Goal: Task Accomplishment & Management: Manage account settings

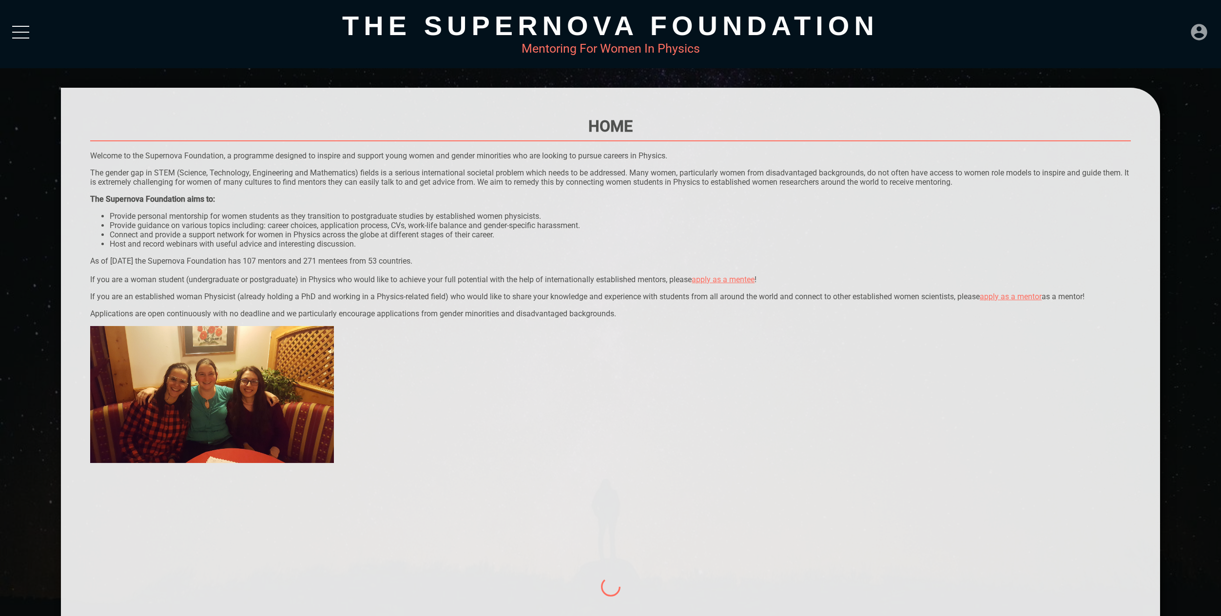
click at [1198, 34] on icon at bounding box center [1200, 32] width 20 height 20
click at [1174, 25] on div "LOGIN" at bounding box center [1167, 29] width 32 height 19
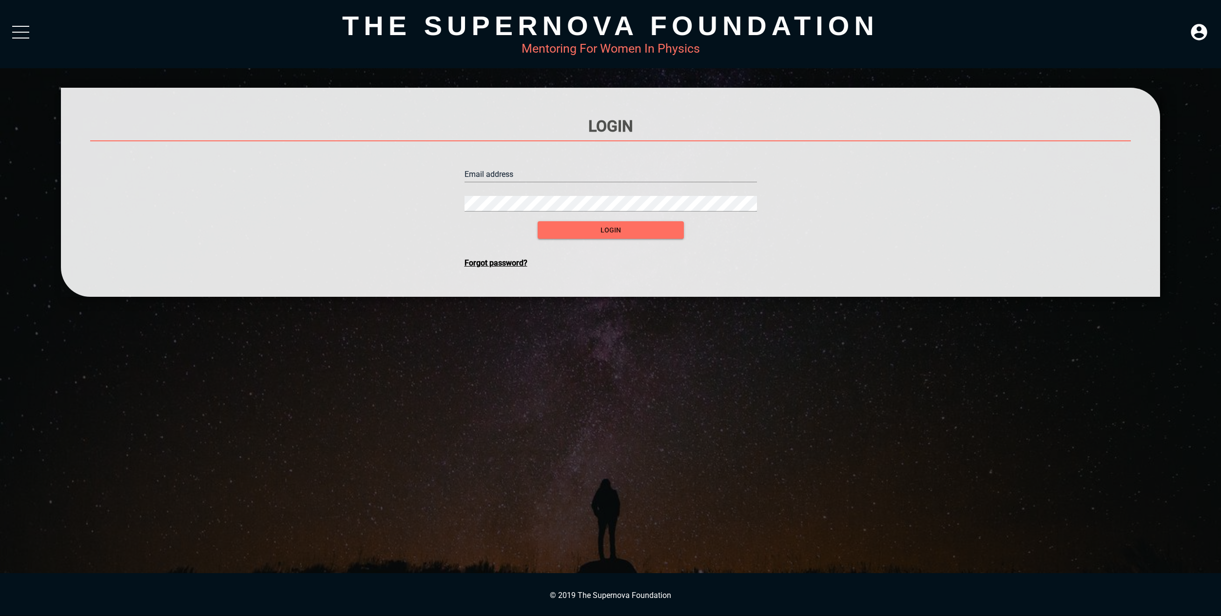
click at [550, 169] on input "text" at bounding box center [611, 175] width 293 height 16
type input "[PERSON_NAME][EMAIL_ADDRESS][PERSON_NAME][PERSON_NAME][DOMAIN_NAME]"
click at [593, 229] on span "login" at bounding box center [611, 230] width 131 height 12
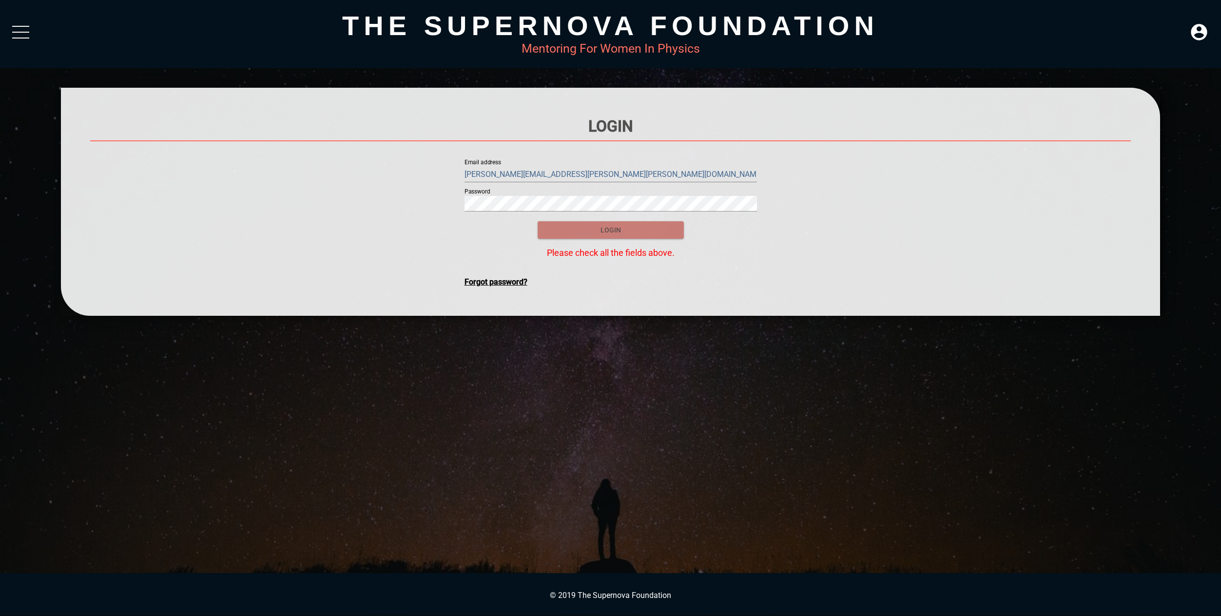
click at [577, 233] on span "login" at bounding box center [611, 230] width 131 height 12
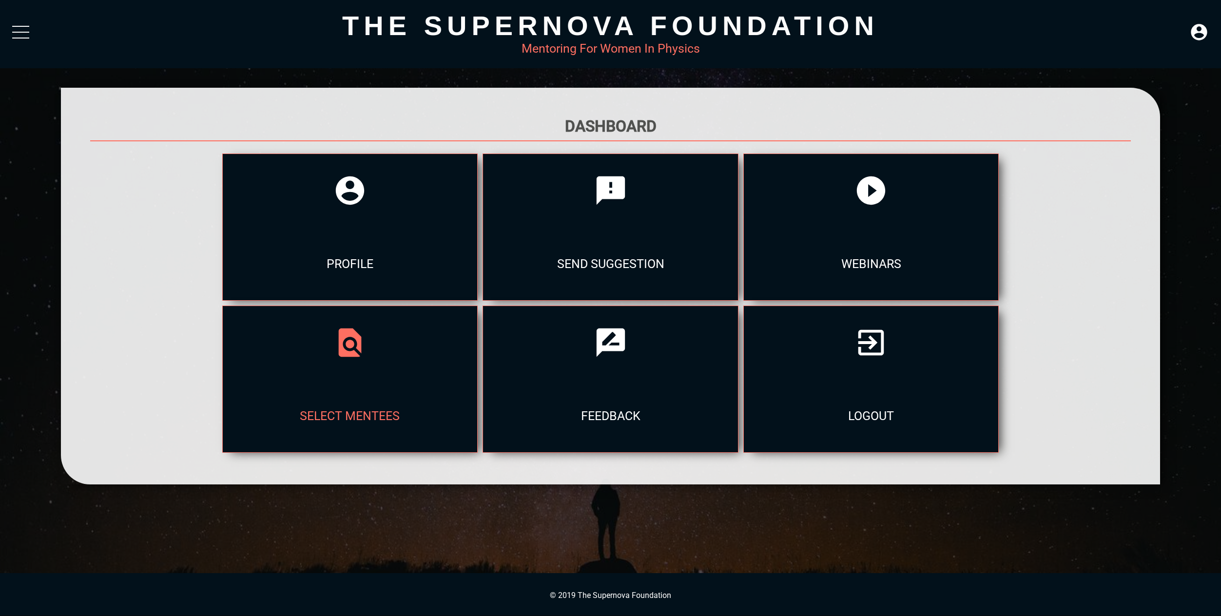
click at [377, 435] on div "select mentees" at bounding box center [350, 415] width 255 height 73
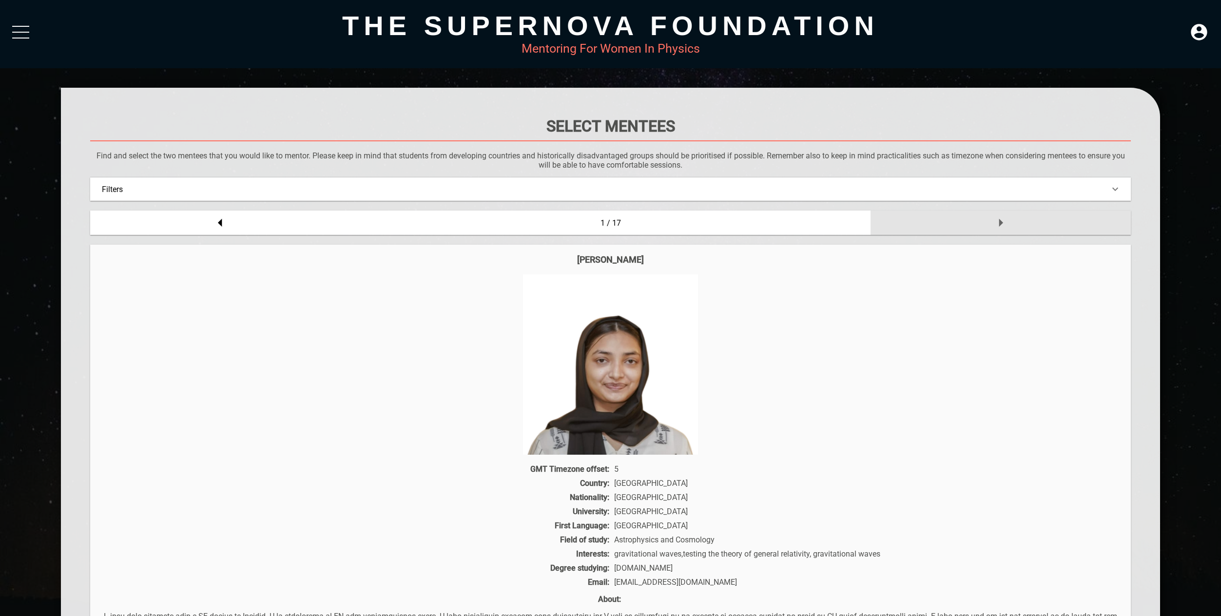
click at [1016, 228] on div at bounding box center [1001, 223] width 260 height 24
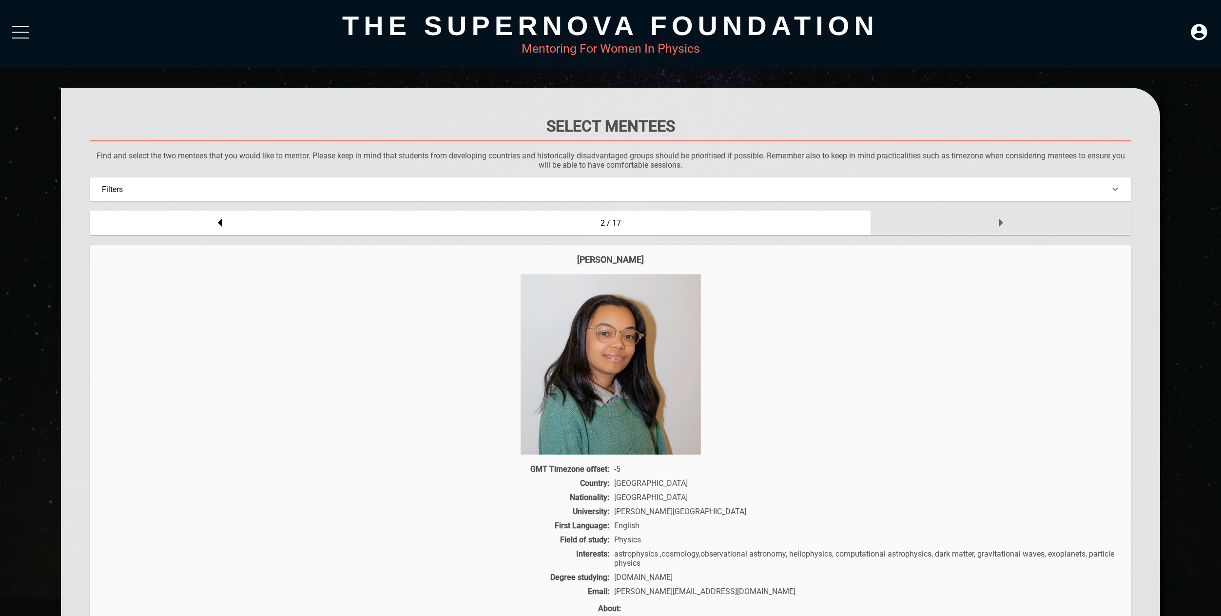
click at [1016, 228] on div at bounding box center [1001, 223] width 260 height 24
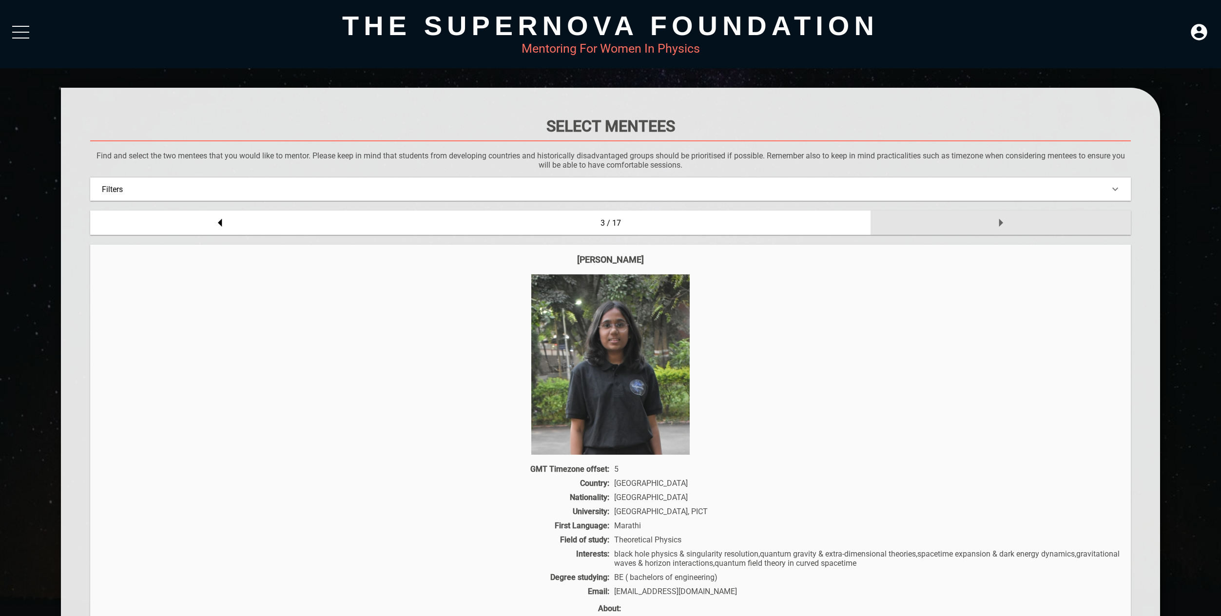
click at [1016, 228] on div at bounding box center [1001, 223] width 260 height 24
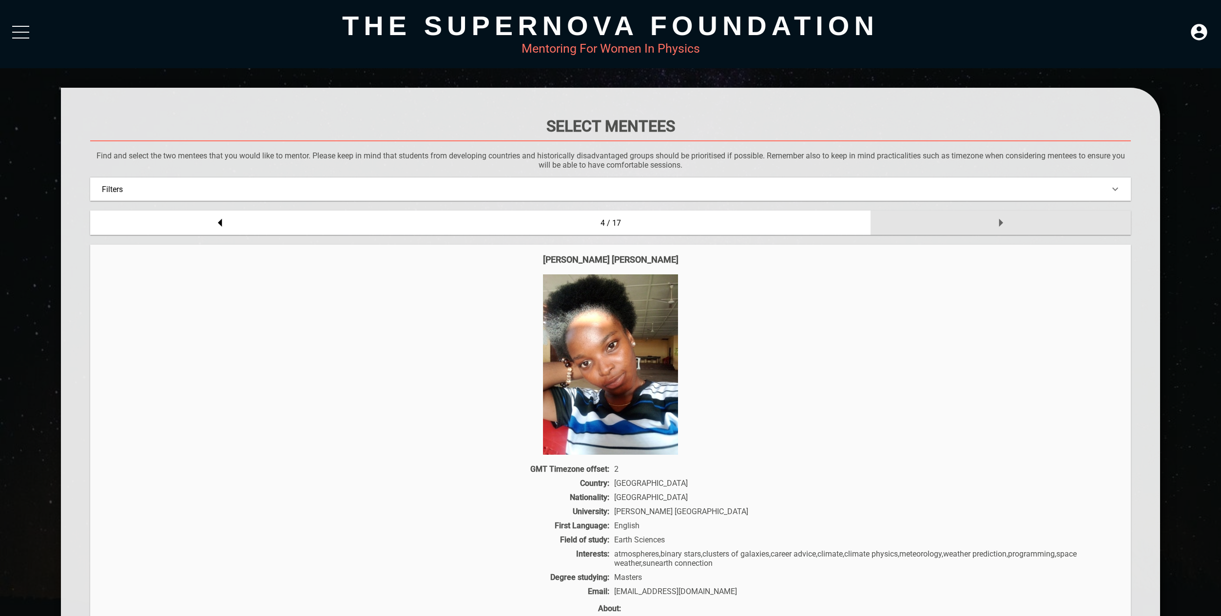
click at [1016, 228] on div at bounding box center [1001, 223] width 260 height 24
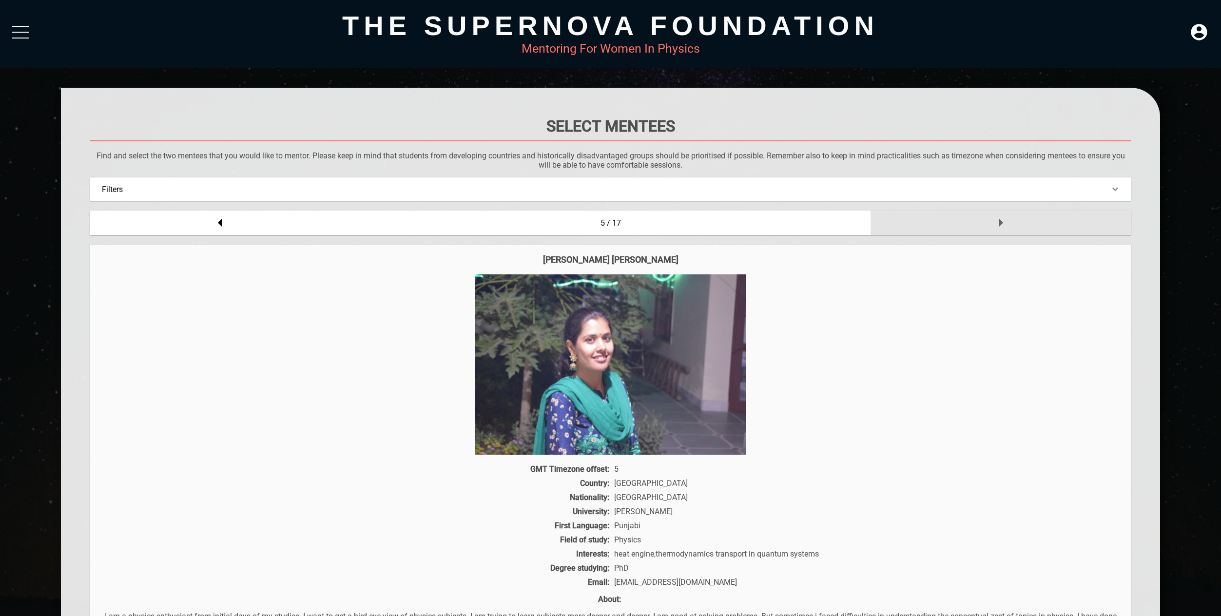
click at [1016, 229] on div at bounding box center [1001, 223] width 260 height 24
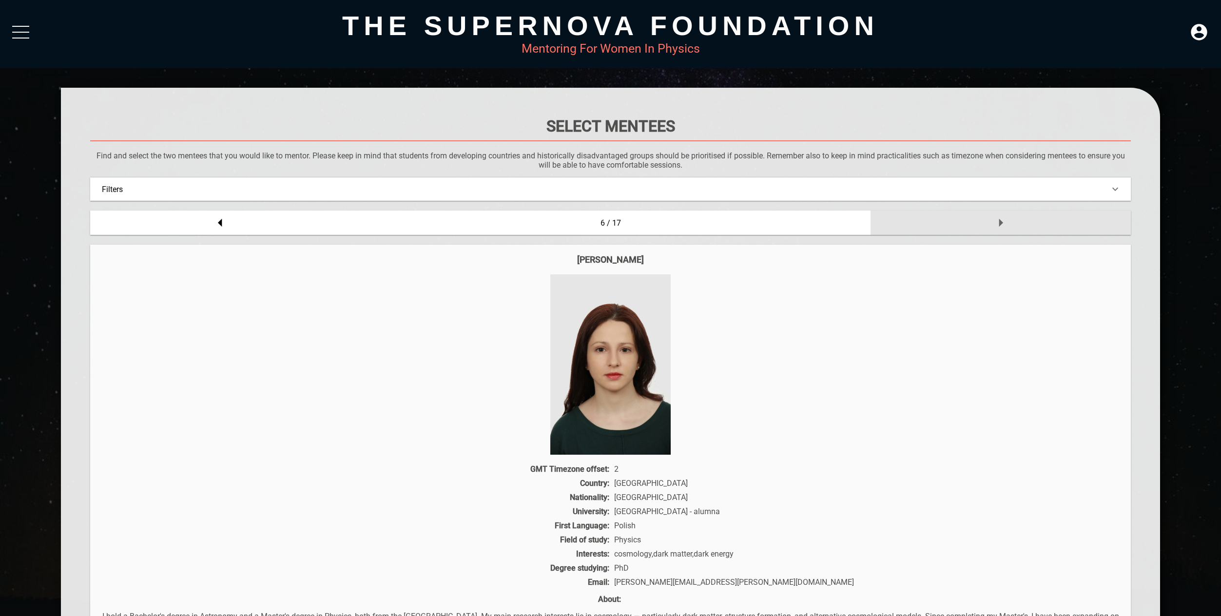
click at [1016, 229] on div at bounding box center [1001, 223] width 260 height 24
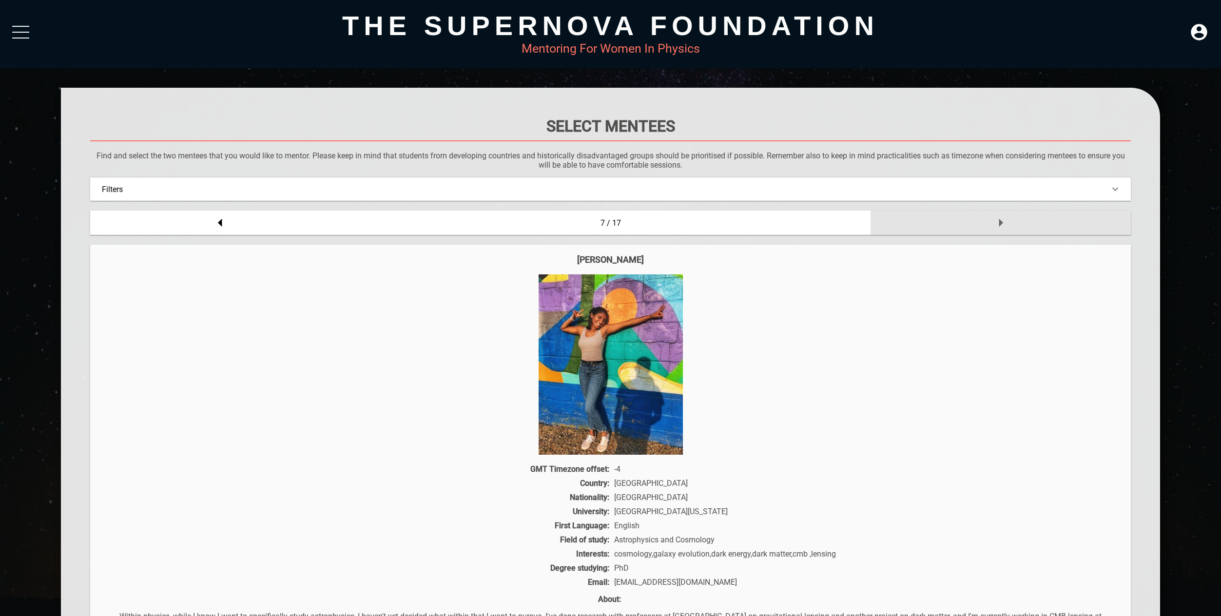
click at [1016, 229] on div at bounding box center [1001, 223] width 260 height 24
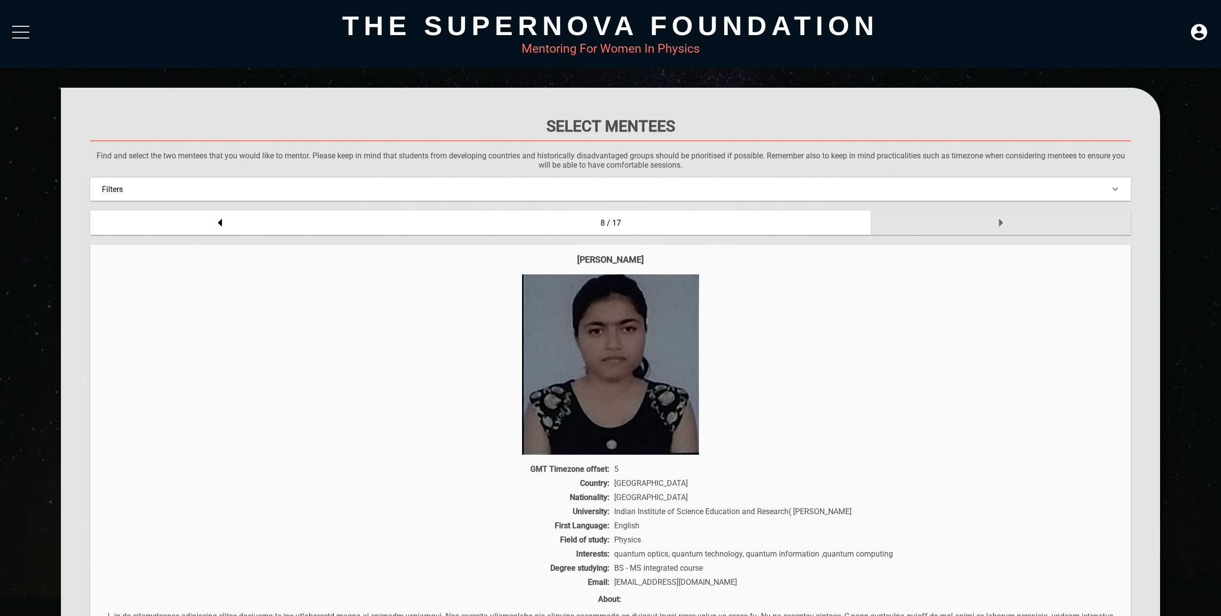
click at [1016, 229] on div at bounding box center [1001, 223] width 260 height 24
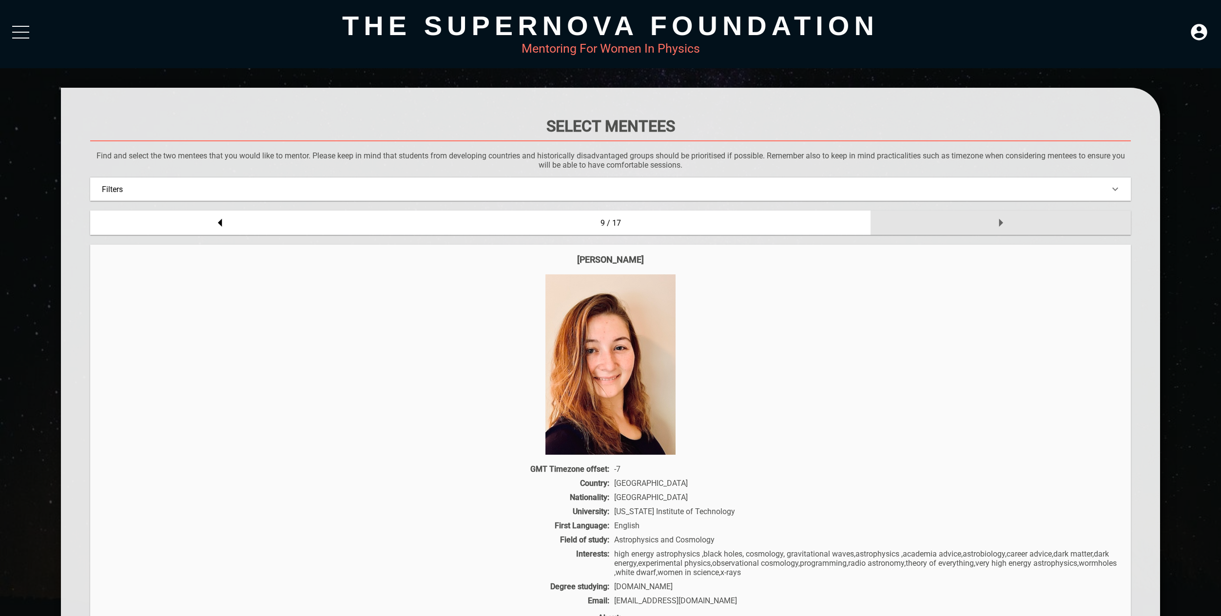
click at [1016, 229] on div at bounding box center [1001, 223] width 260 height 24
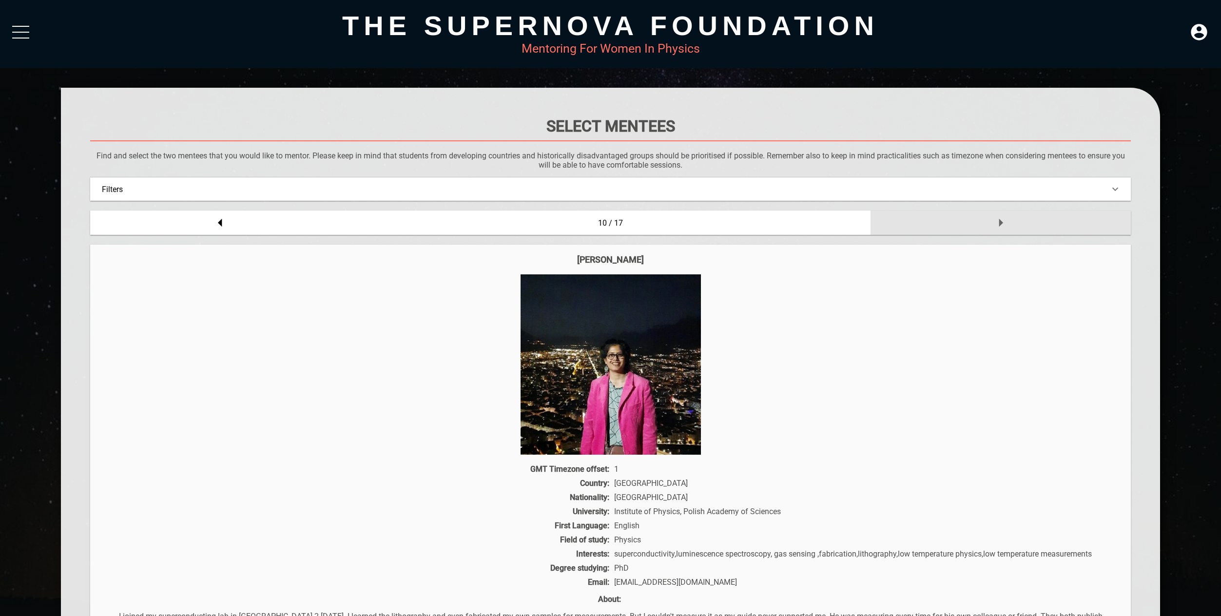
click at [1016, 229] on div at bounding box center [1001, 223] width 260 height 24
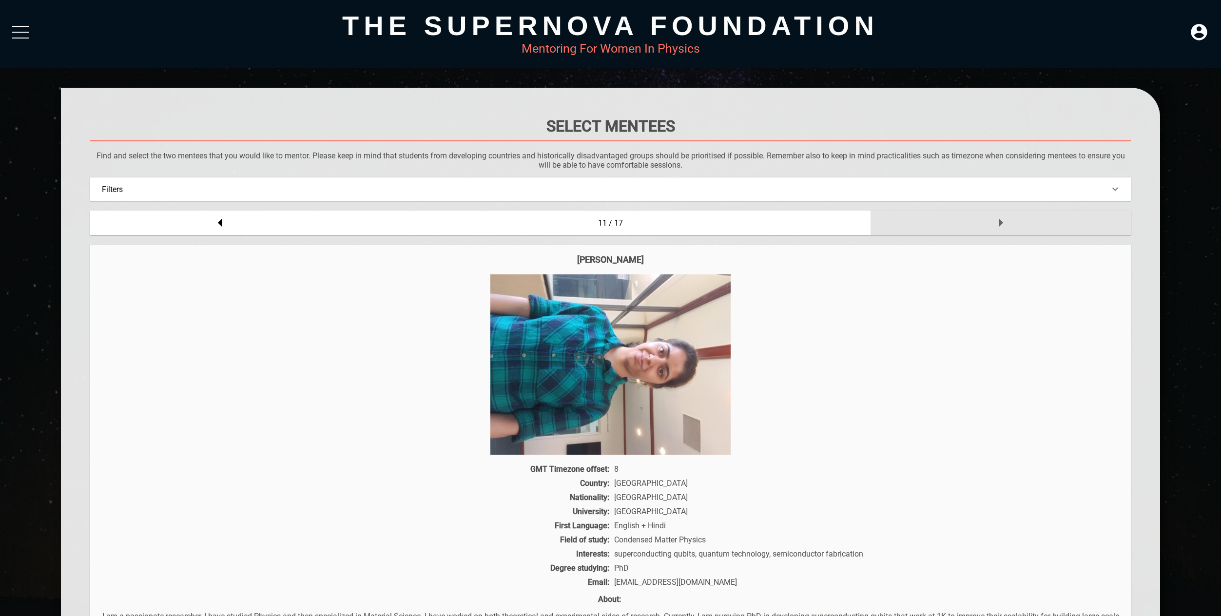
click at [1016, 229] on div at bounding box center [1001, 223] width 260 height 24
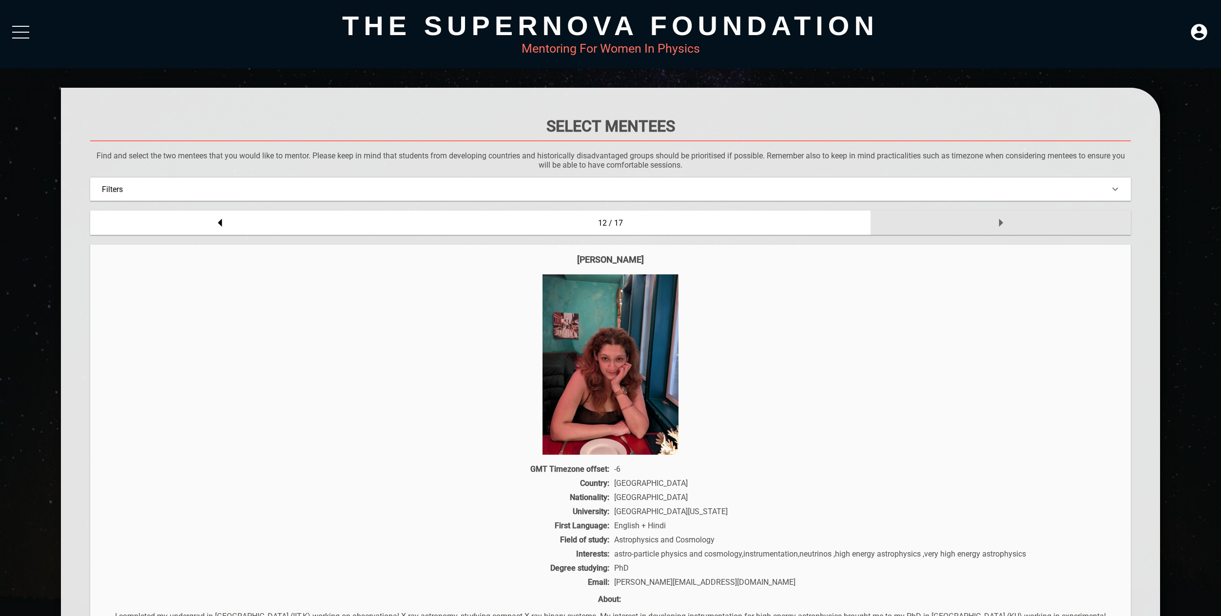
click at [1016, 229] on div at bounding box center [1001, 223] width 260 height 24
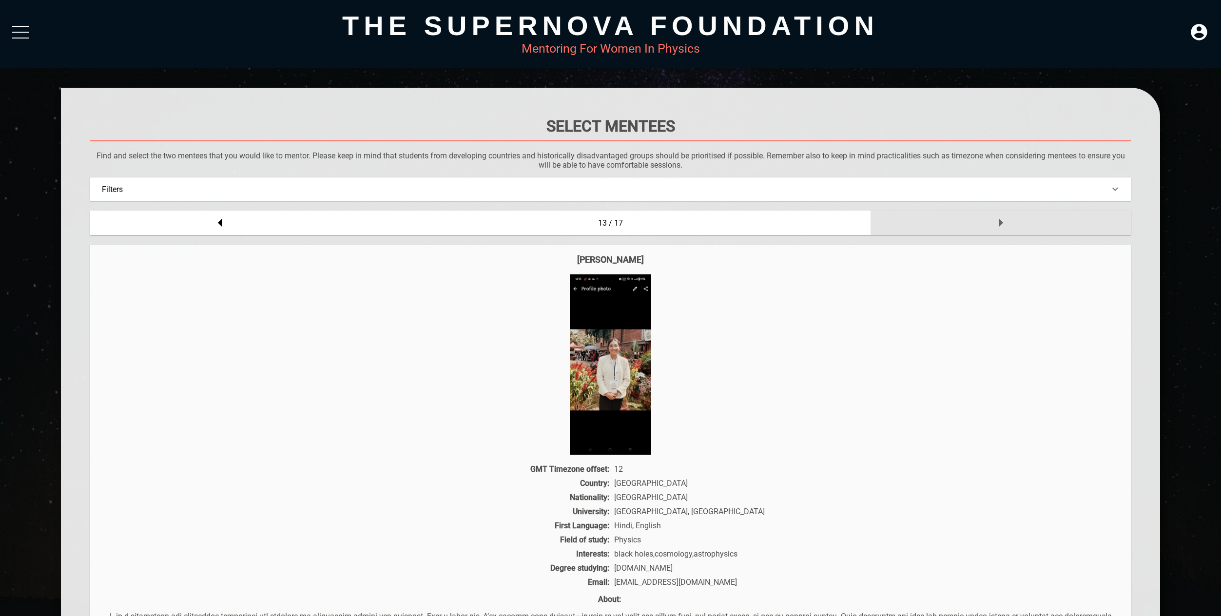
click at [1016, 229] on div at bounding box center [1001, 223] width 260 height 24
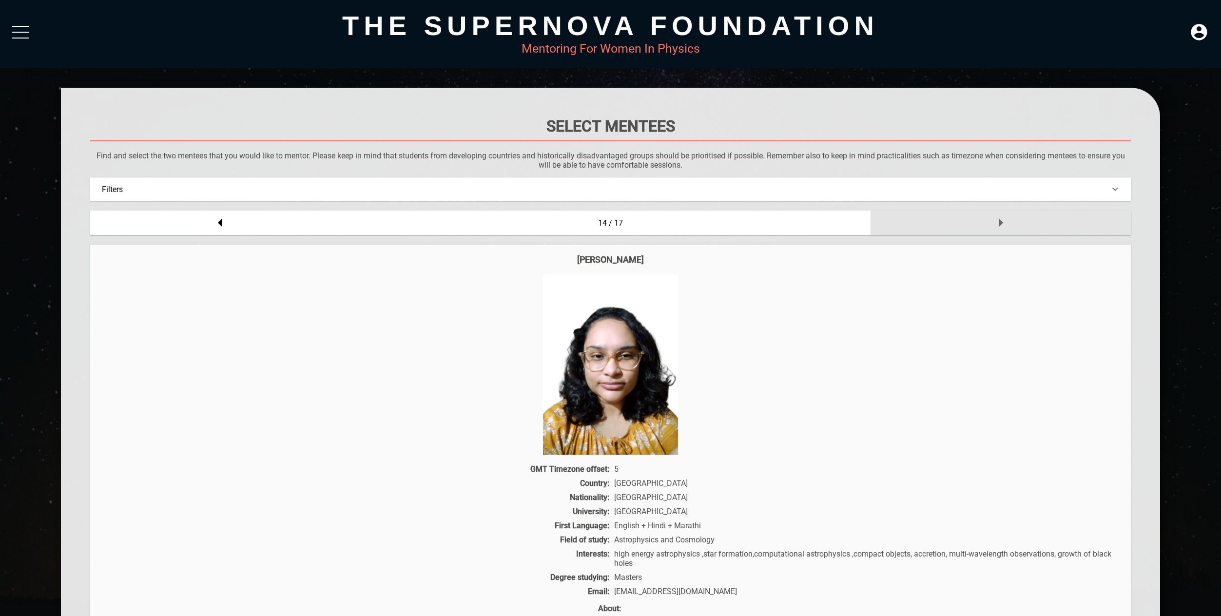
click at [1016, 229] on div at bounding box center [1001, 223] width 260 height 24
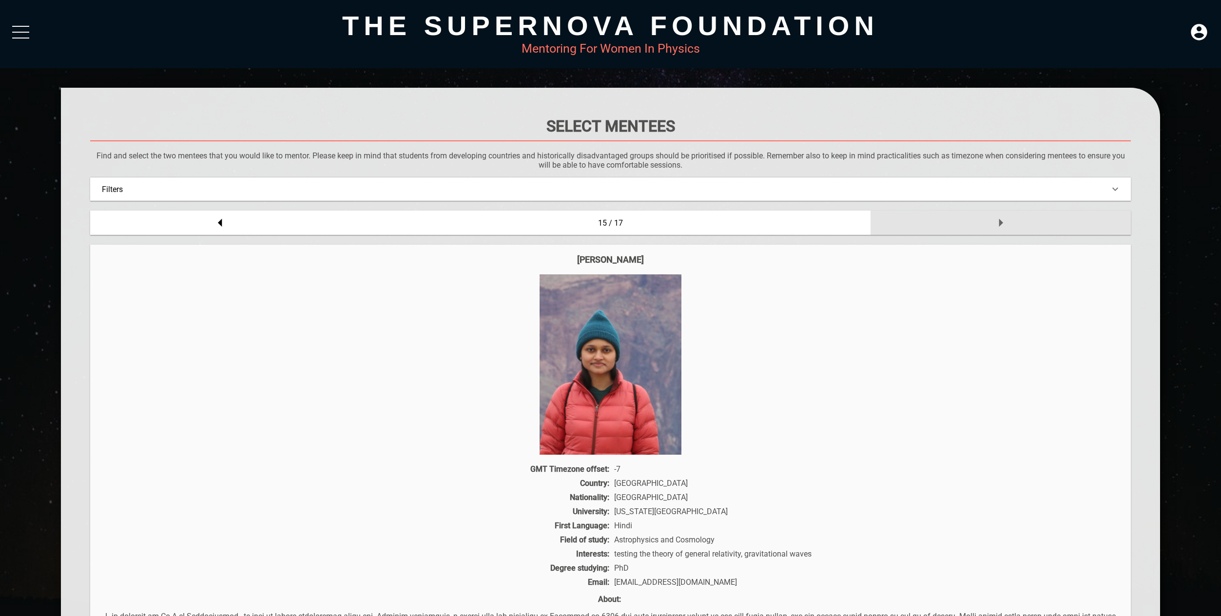
click at [1016, 229] on div at bounding box center [1001, 223] width 260 height 24
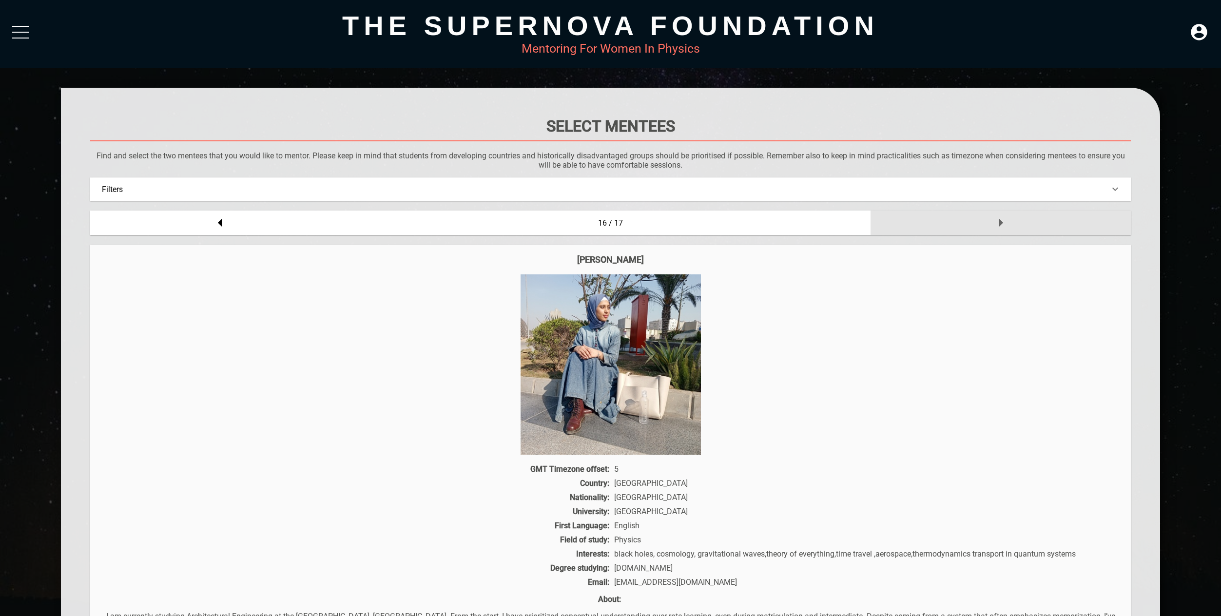
click at [1016, 229] on div at bounding box center [1001, 223] width 260 height 24
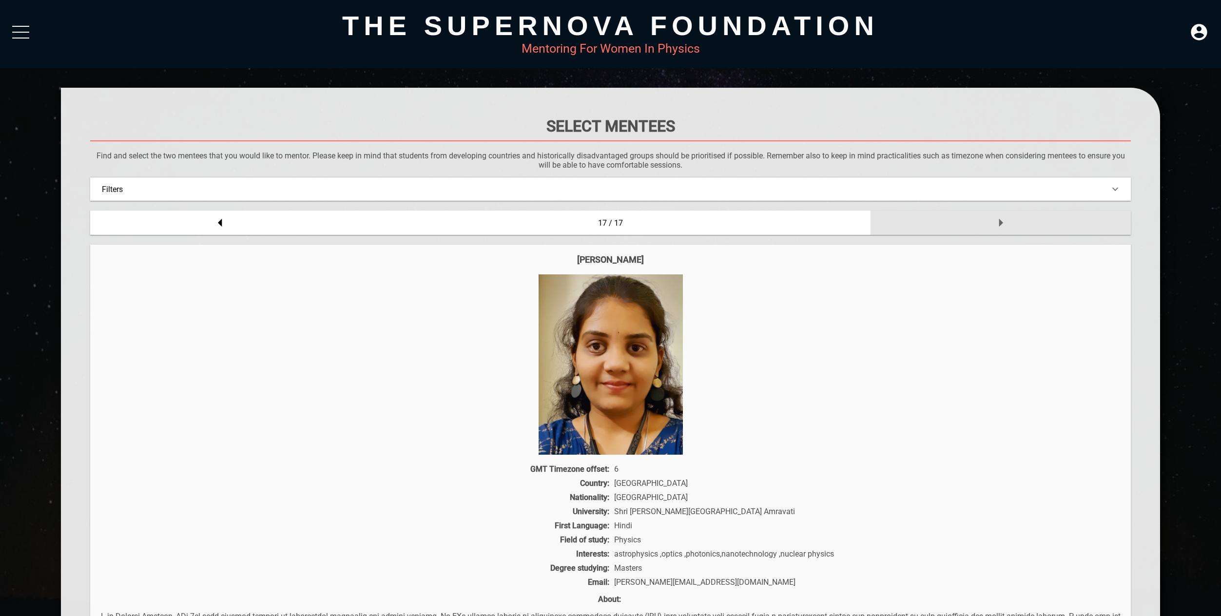
click at [1016, 229] on div at bounding box center [1001, 223] width 260 height 24
